Goal: Transaction & Acquisition: Purchase product/service

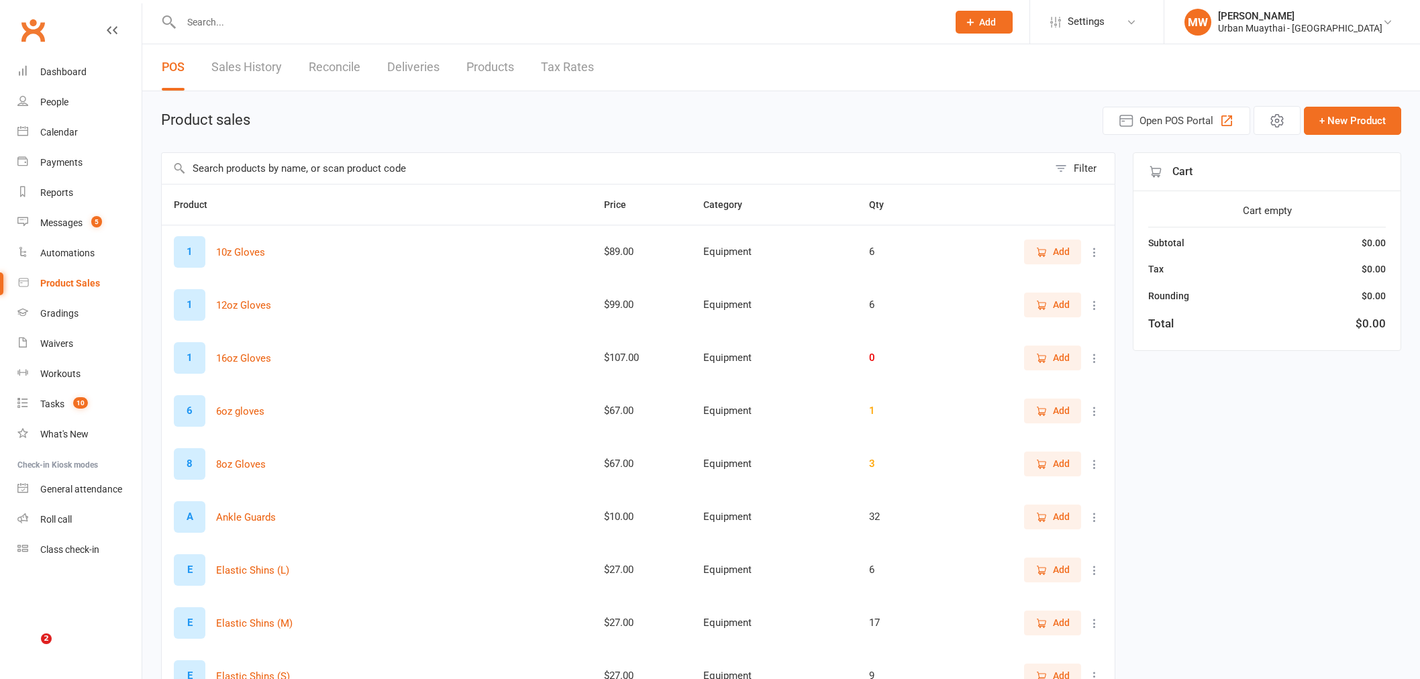
select select "50"
click at [339, 172] on input "text" at bounding box center [605, 168] width 886 height 31
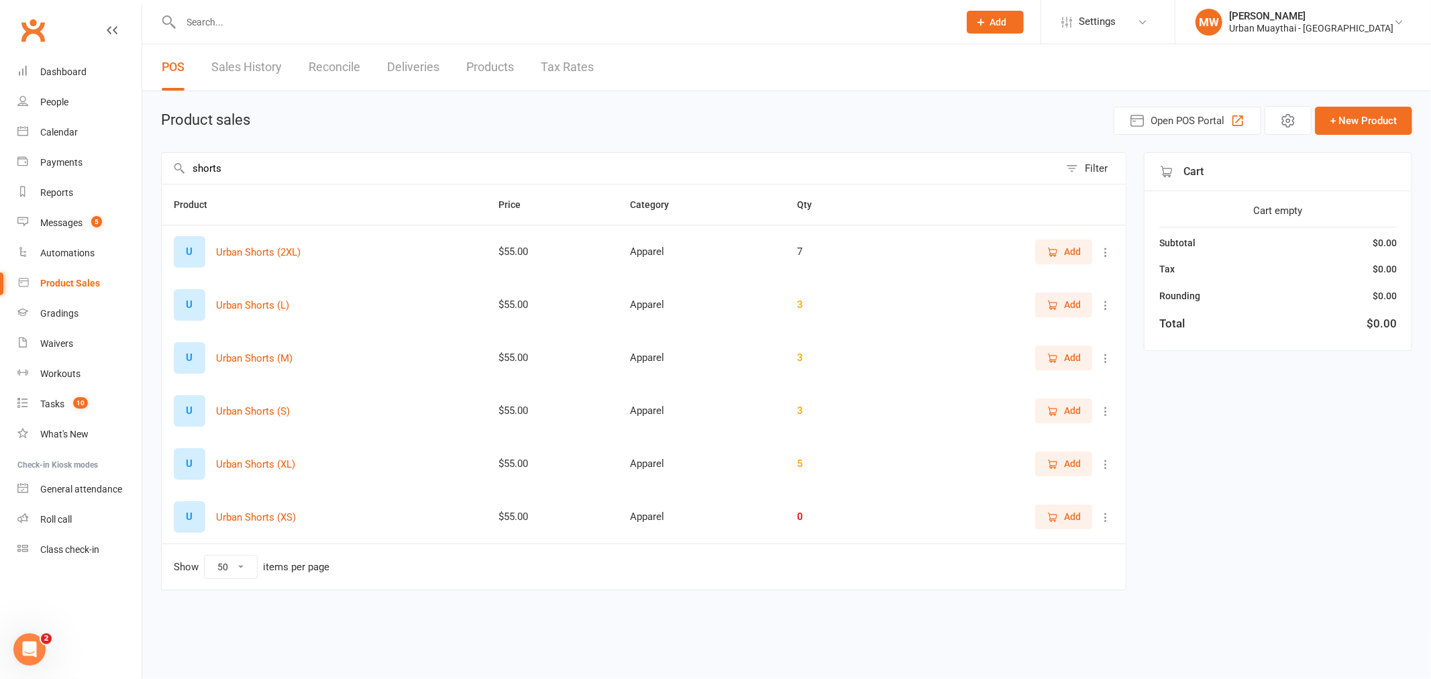
type input "shorts"
click at [1044, 358] on button "Add" at bounding box center [1063, 358] width 57 height 24
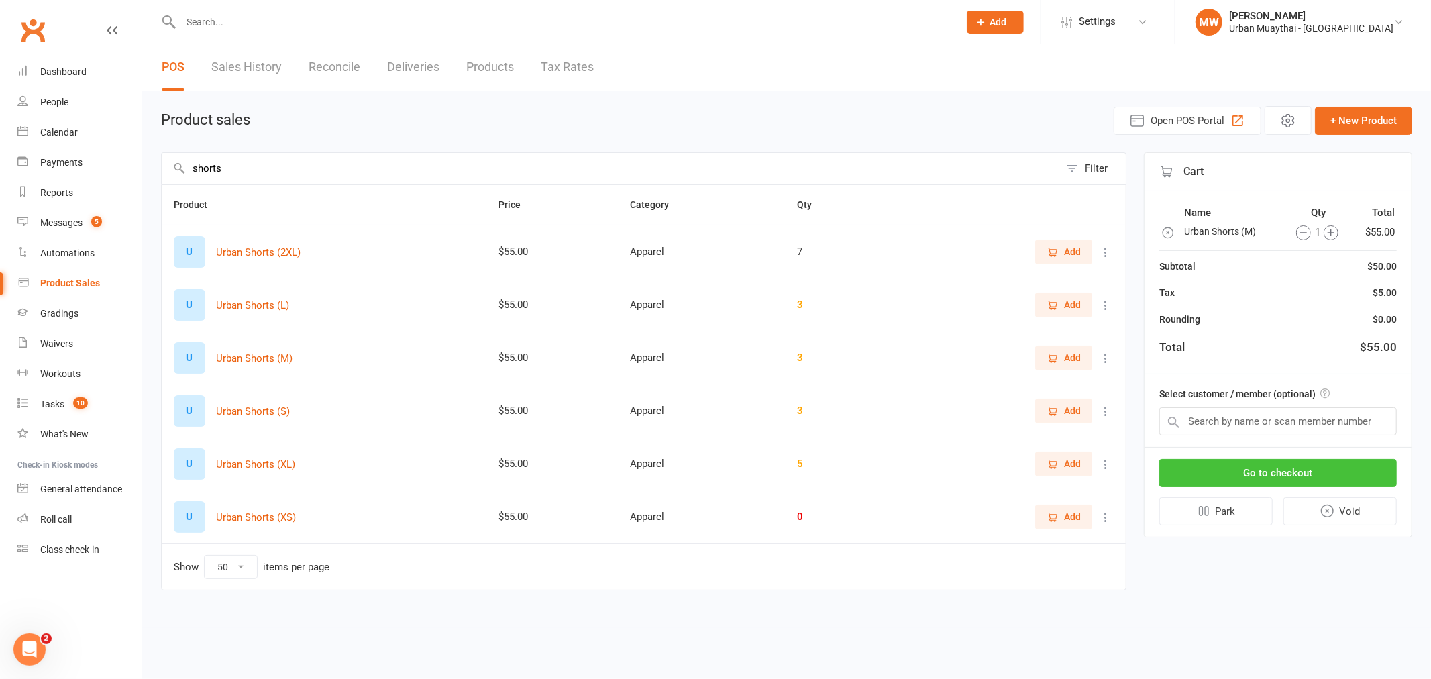
click at [1275, 474] on button "Go to checkout" at bounding box center [1277, 473] width 237 height 28
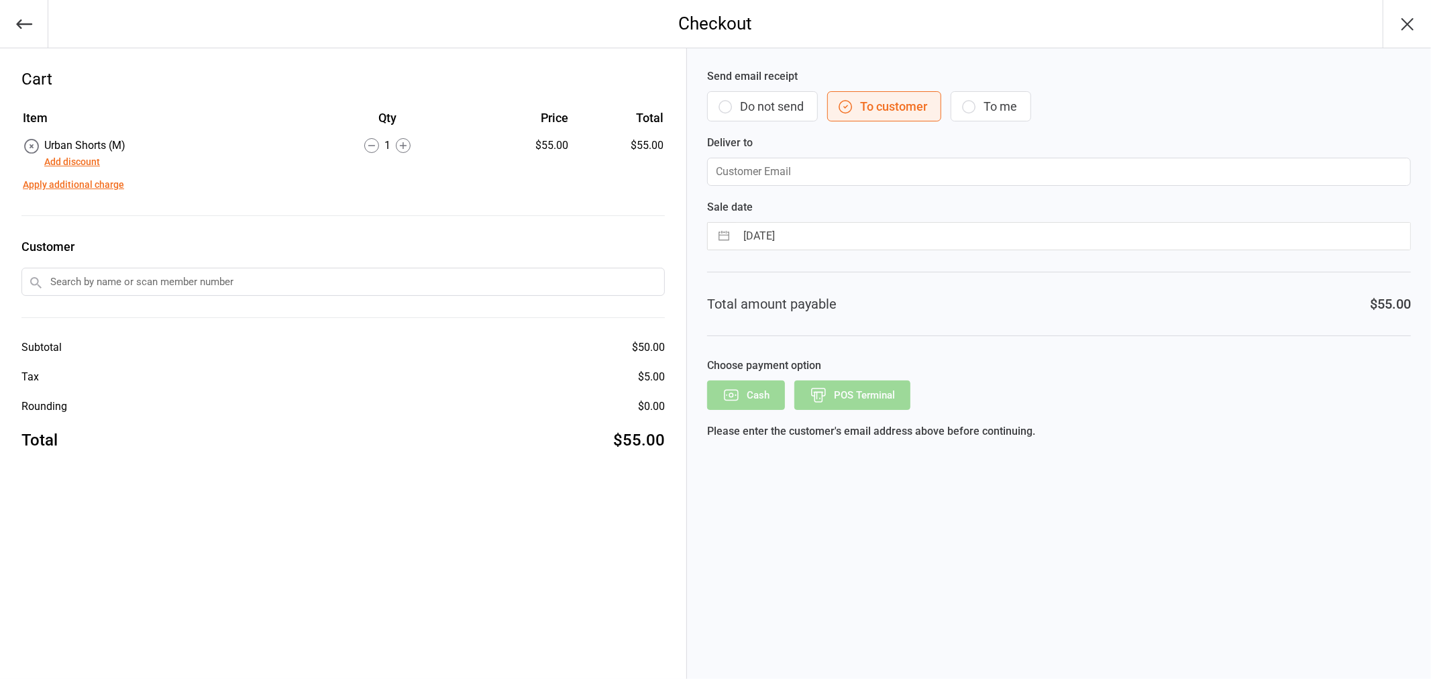
click at [773, 111] on button "Do not send" at bounding box center [762, 106] width 111 height 30
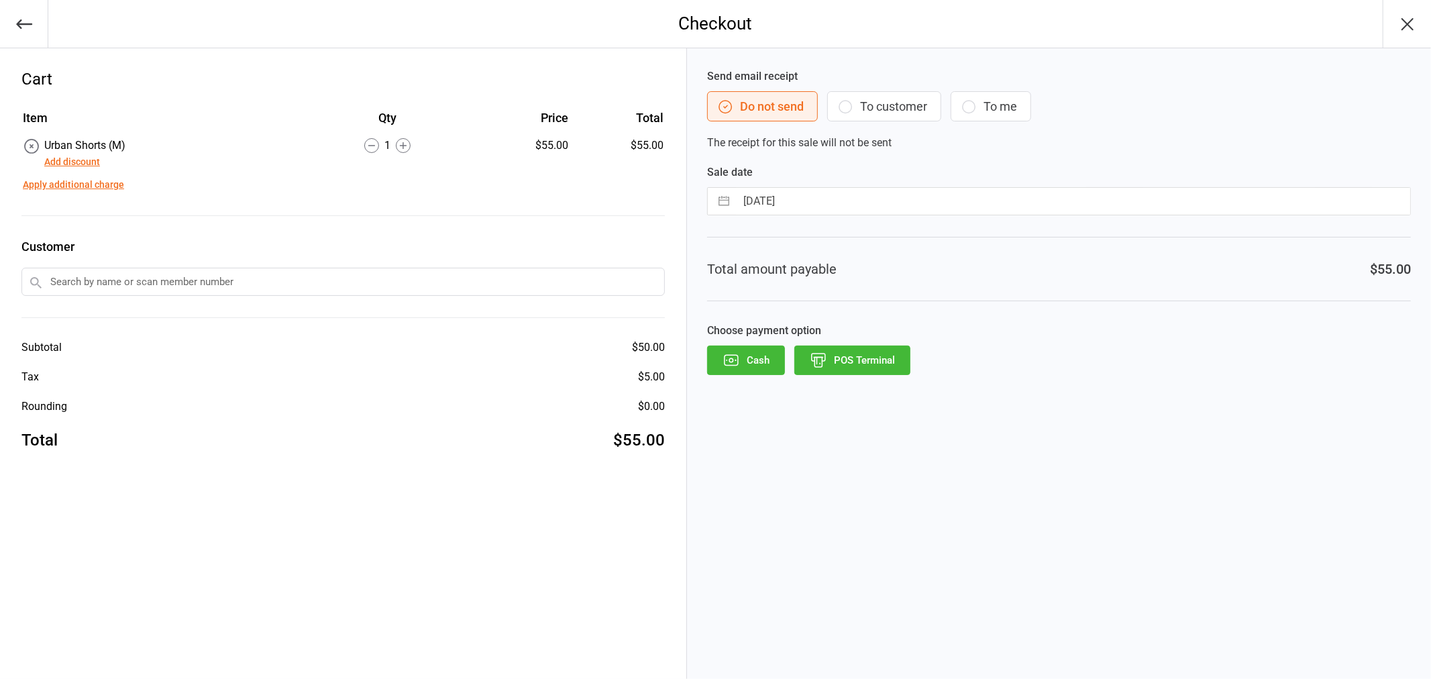
click at [837, 368] on button "POS Terminal" at bounding box center [852, 361] width 116 height 30
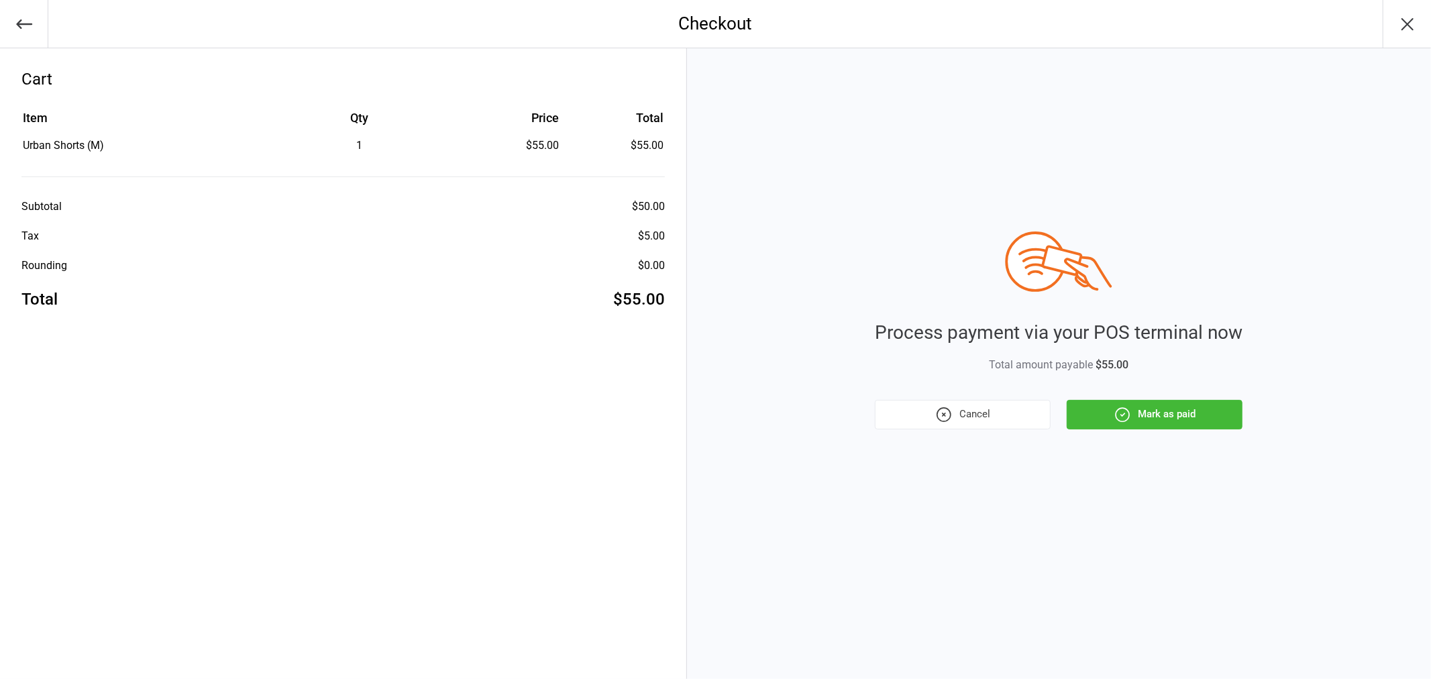
click at [1129, 412] on icon "button" at bounding box center [1122, 414] width 13 height 13
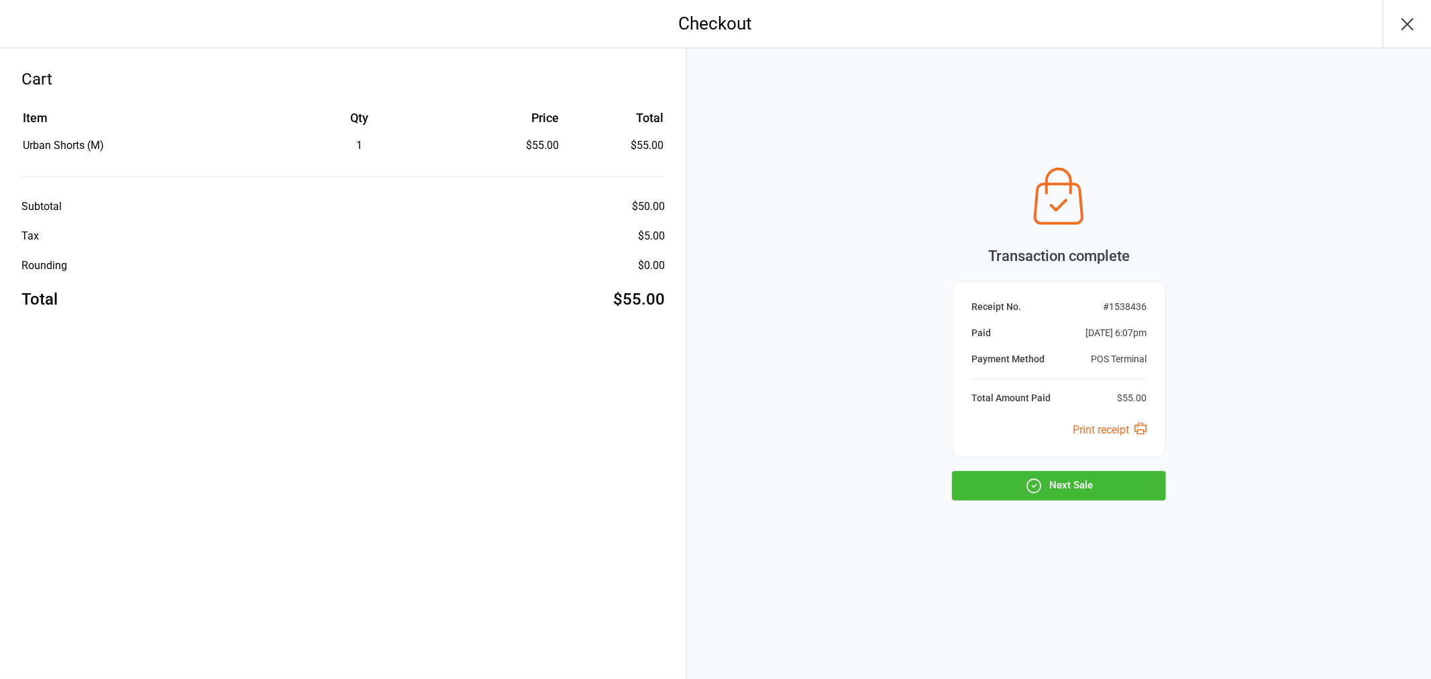
click at [1120, 470] on div "Transaction complete Receipt No. # 1538436 Paid Aug 15, 2025 6:07pm Payment Met…" at bounding box center [1059, 330] width 214 height 340
click at [1081, 483] on button "Next Sale" at bounding box center [1059, 486] width 214 height 30
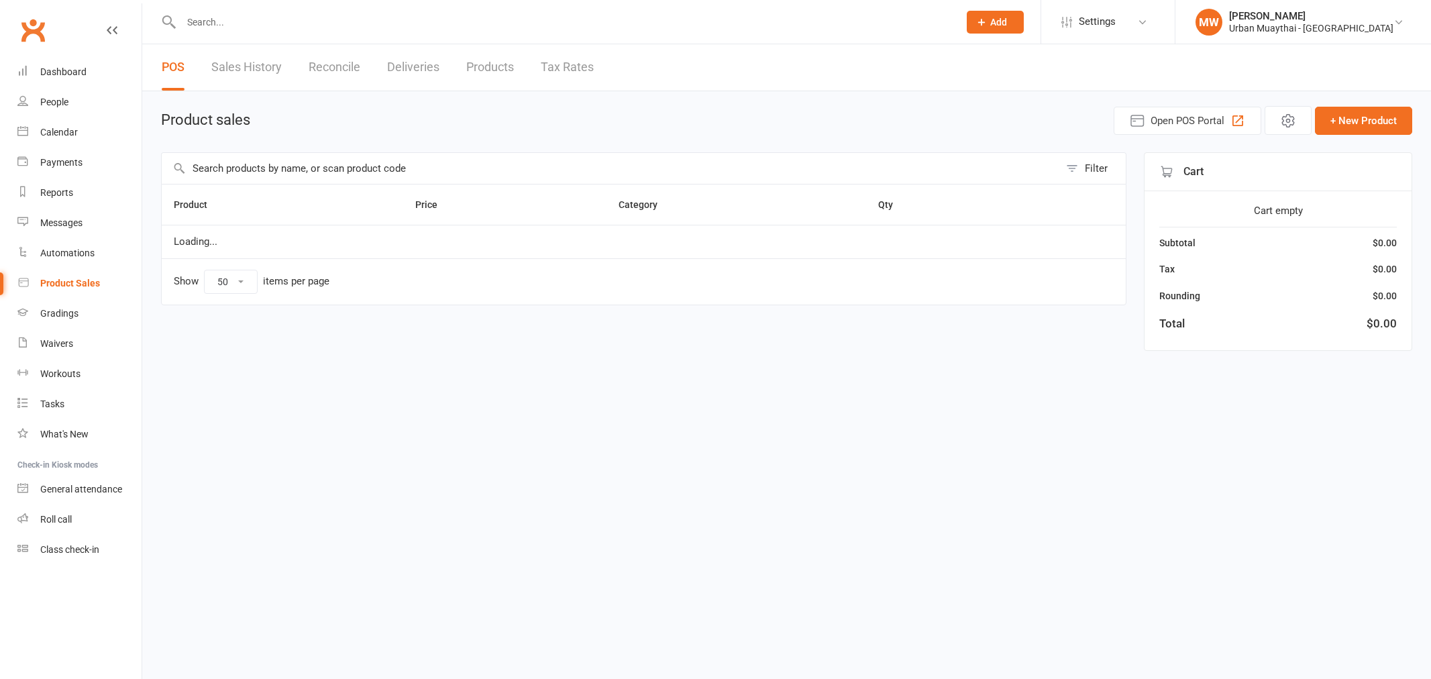
select select "50"
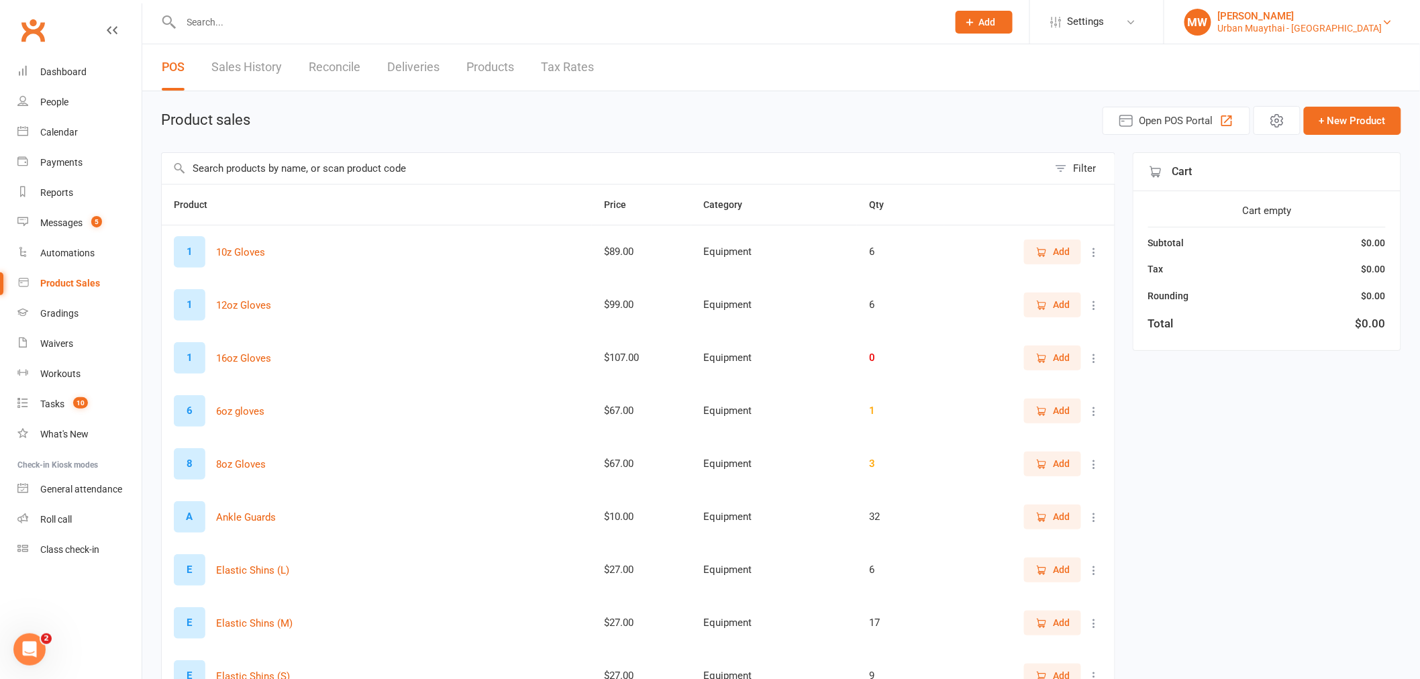
click at [1373, 18] on link "MW Melissa Walsh Urban Muaythai - Miami" at bounding box center [1291, 22] width 215 height 27
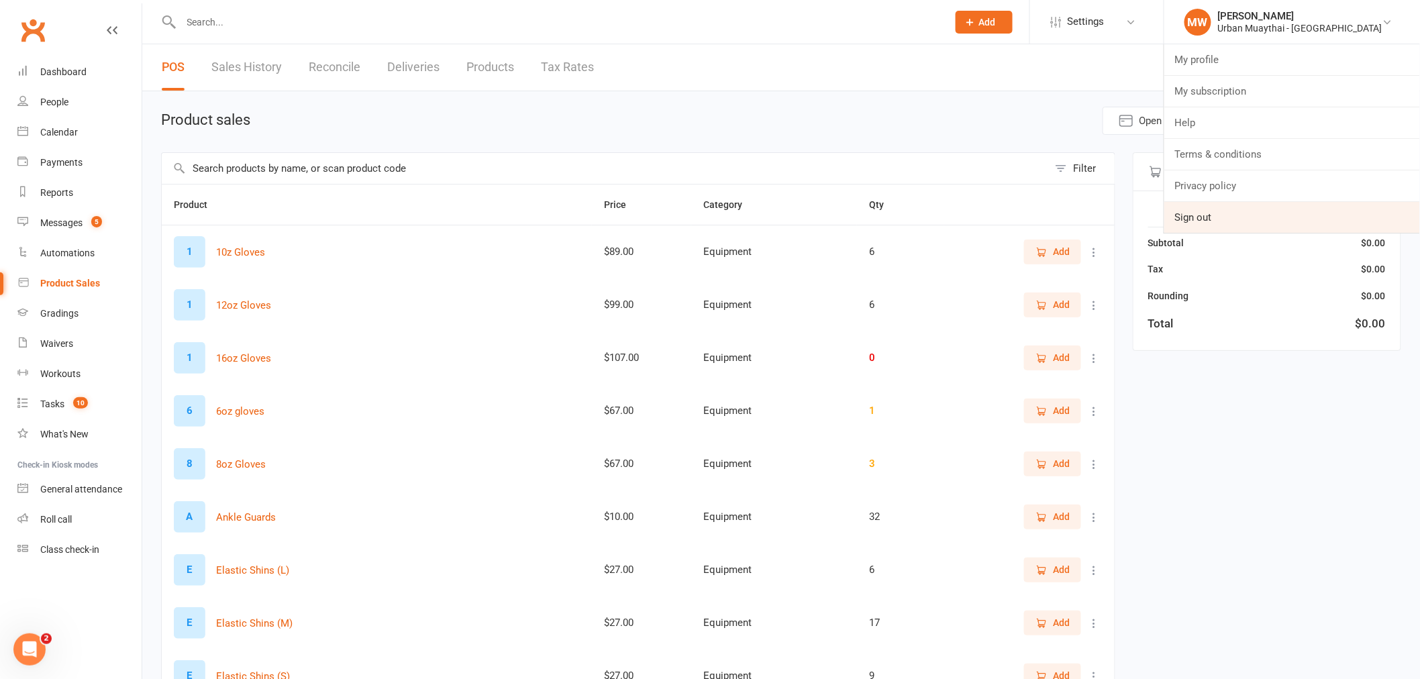
click at [1311, 209] on link "Sign out" at bounding box center [1292, 217] width 256 height 31
